Goal: Task Accomplishment & Management: Use online tool/utility

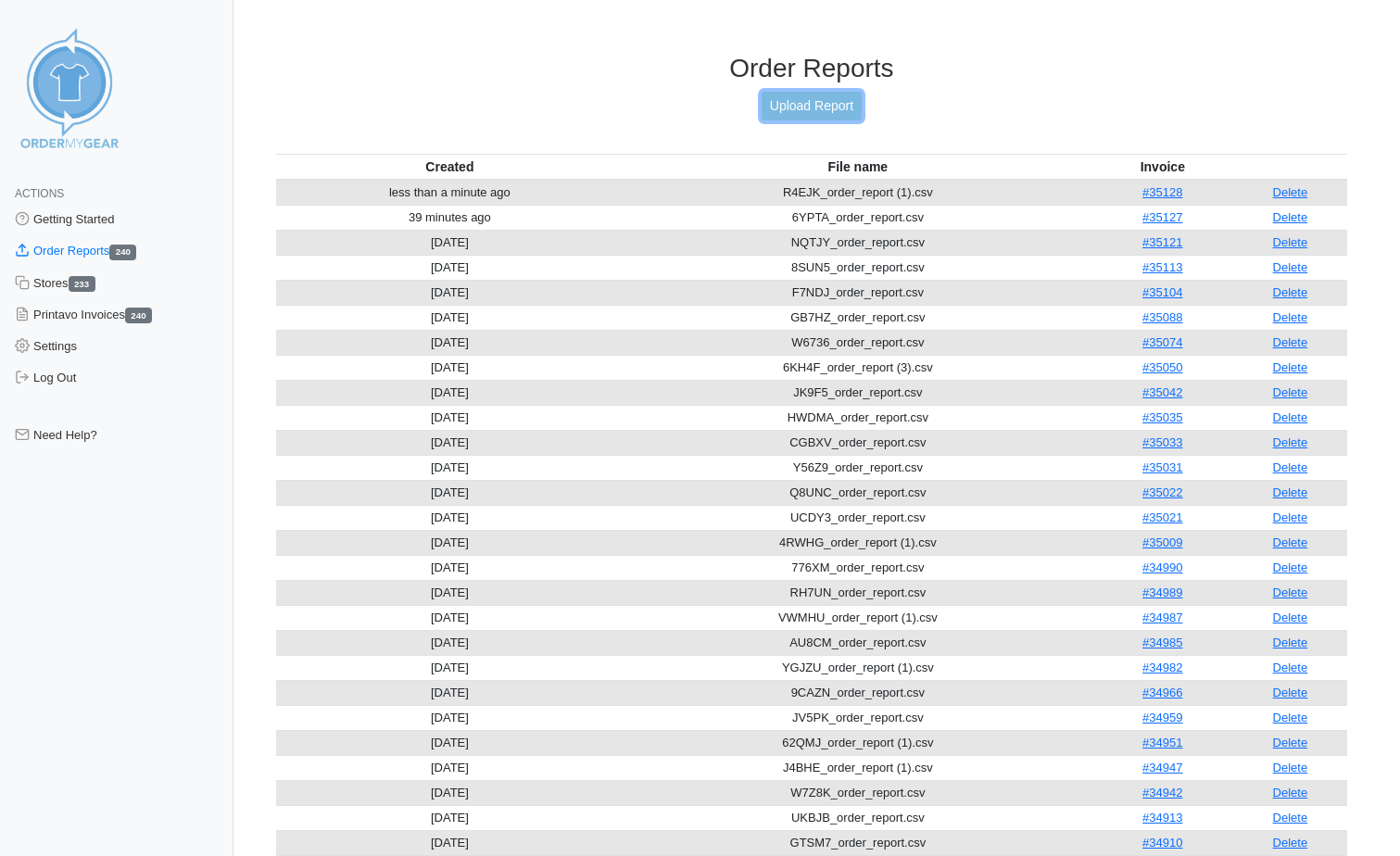
click at [805, 115] on link "Upload Report" at bounding box center [812, 106] width 100 height 28
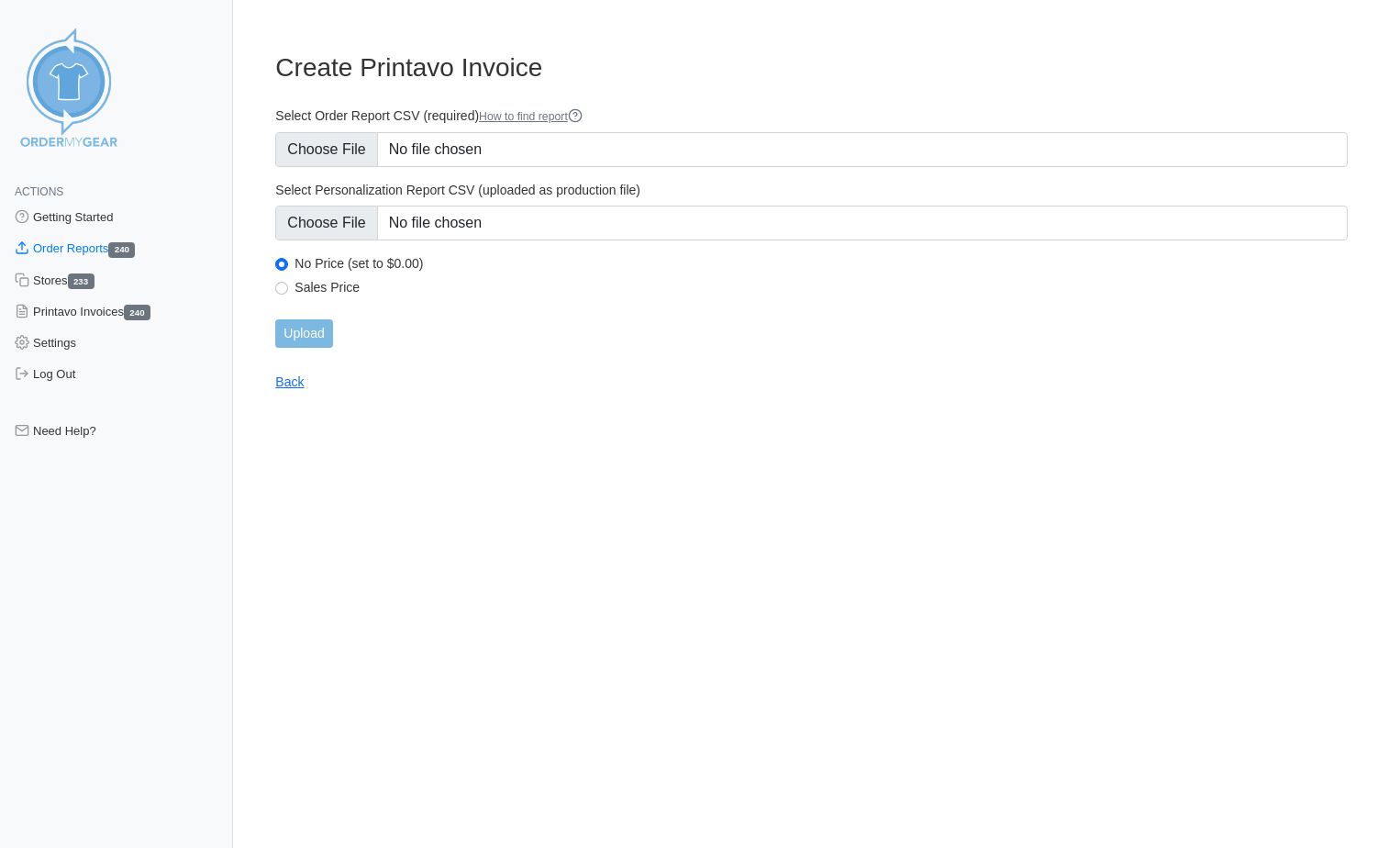
type input "C:\fakepath\GPWTH_order_report.csv"
click at [307, 337] on input "Upload" at bounding box center [303, 333] width 57 height 28
